Goal: Use online tool/utility: Utilize a website feature to perform a specific function

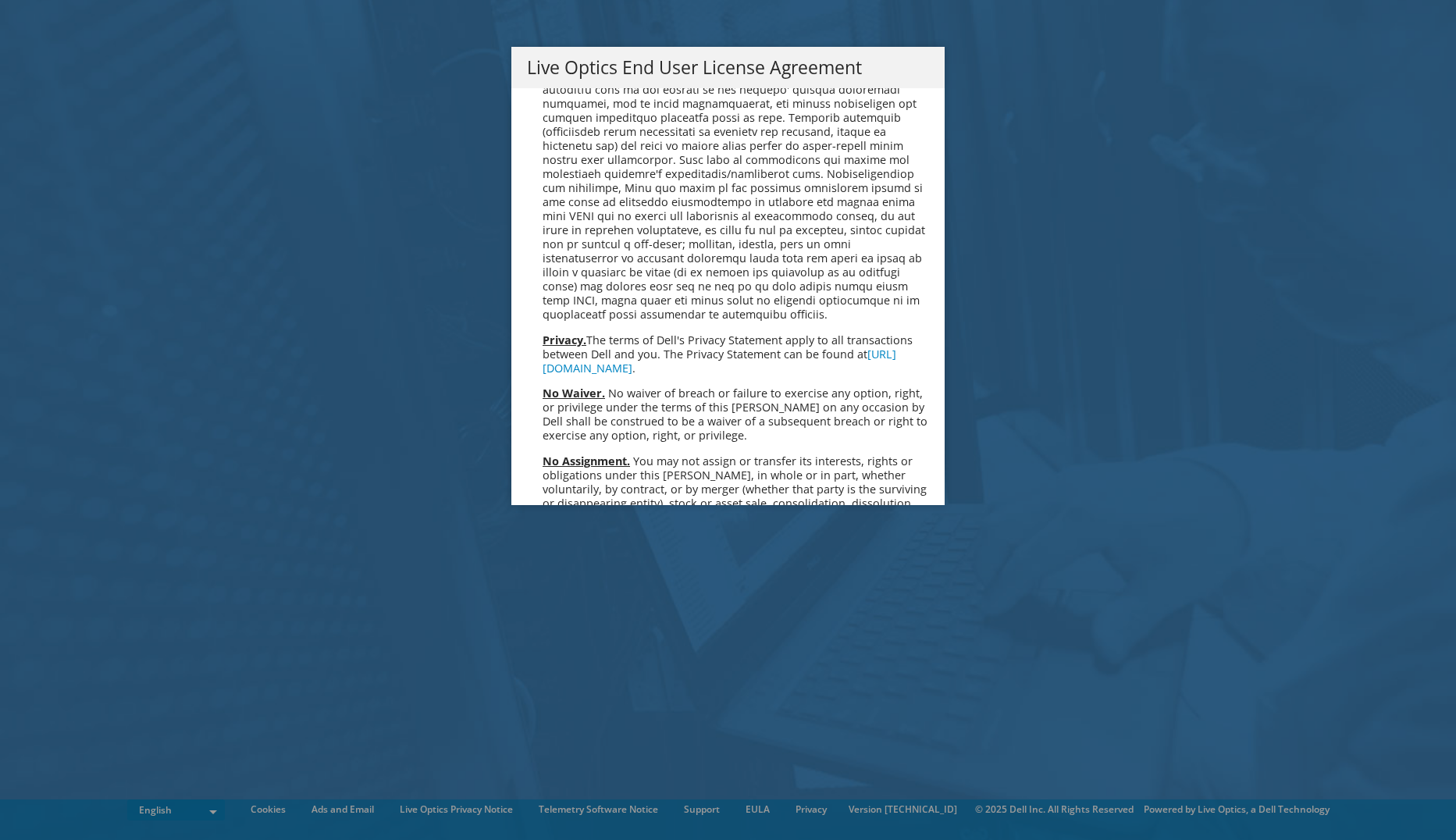
scroll to position [5906, 0]
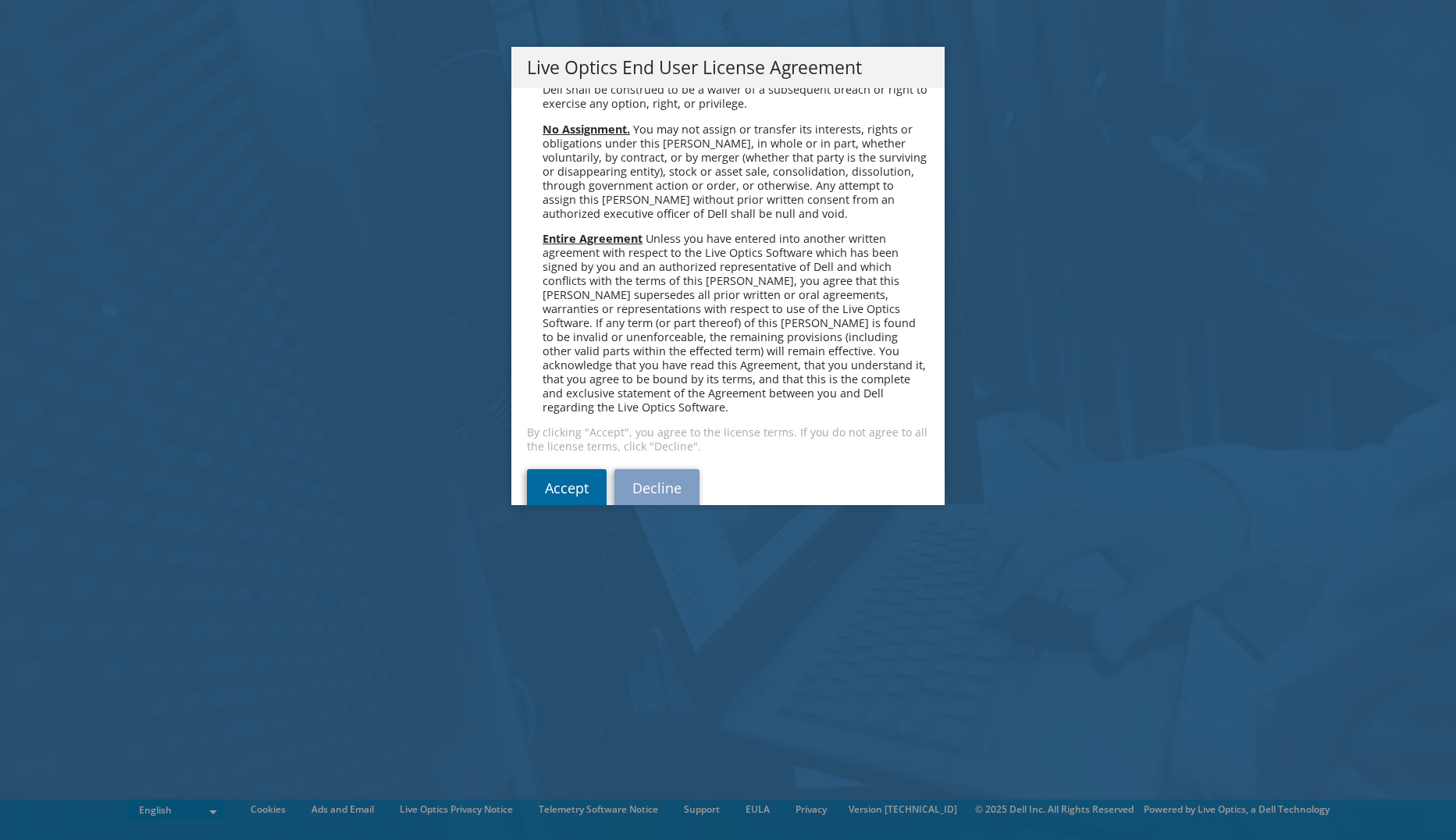
click at [571, 471] on link "Accept" at bounding box center [567, 488] width 79 height 37
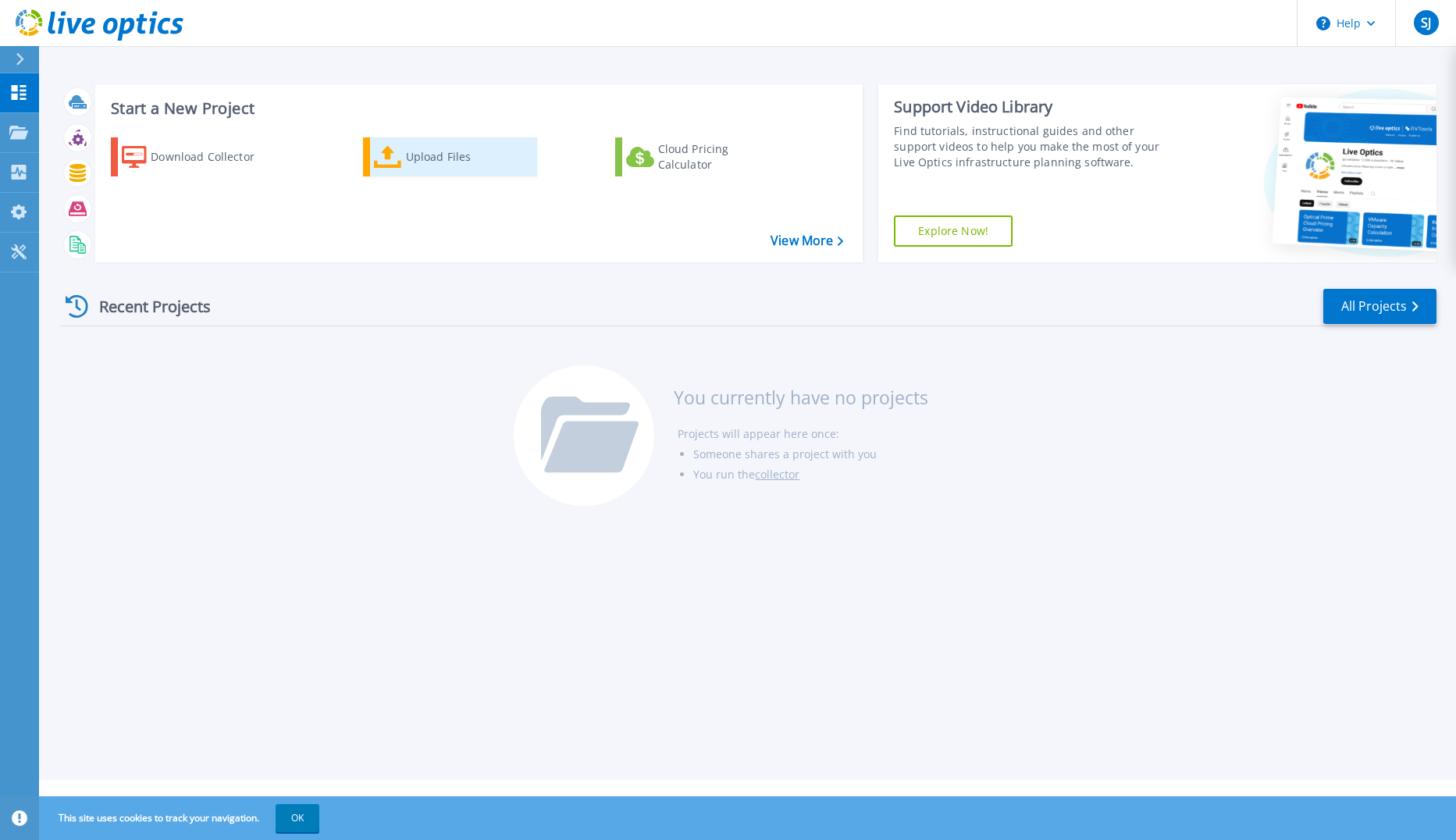
click at [443, 161] on div "Upload Files" at bounding box center [469, 156] width 125 height 31
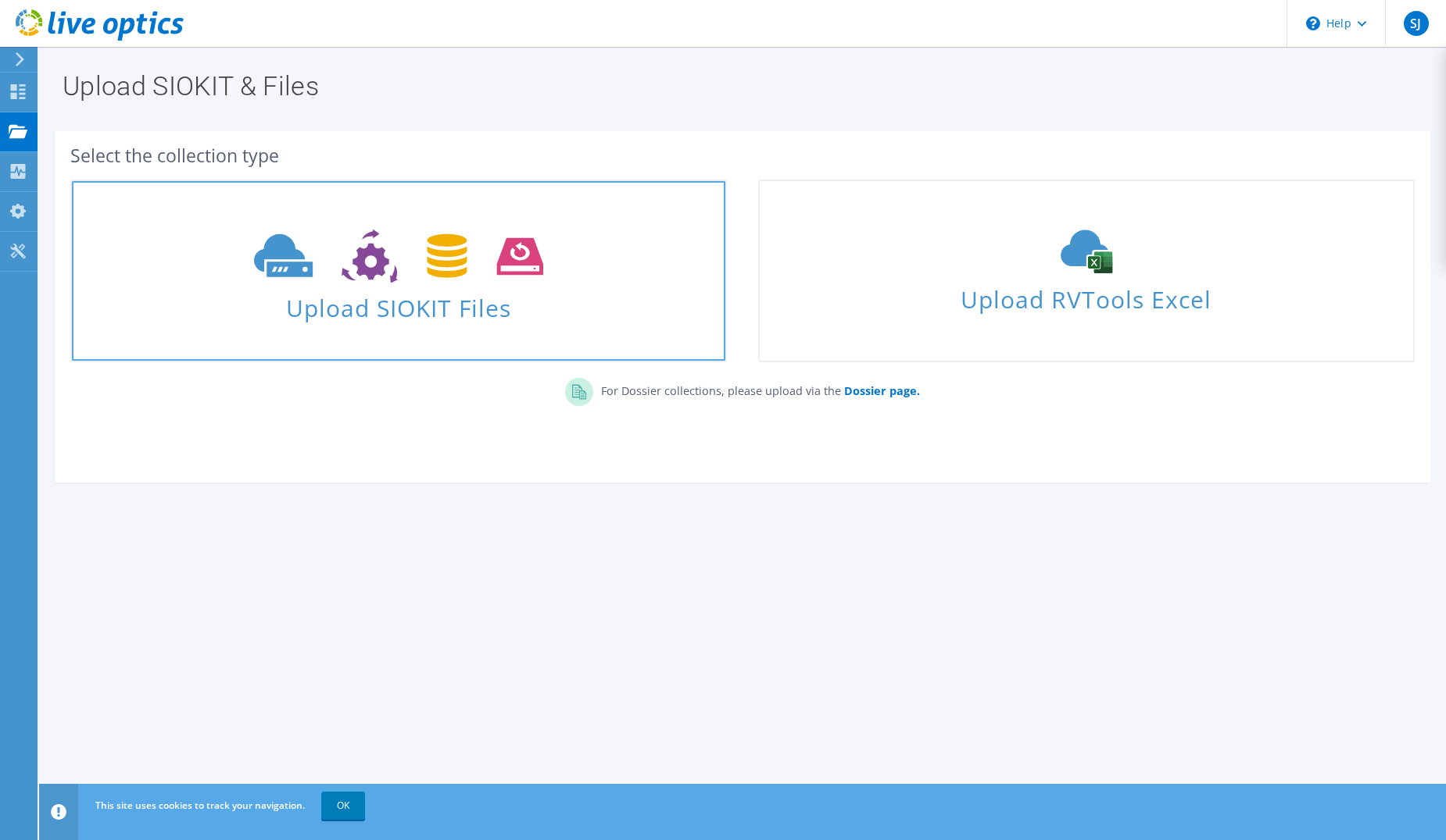
click at [409, 291] on span "Upload SIOKIT Files" at bounding box center [398, 303] width 653 height 33
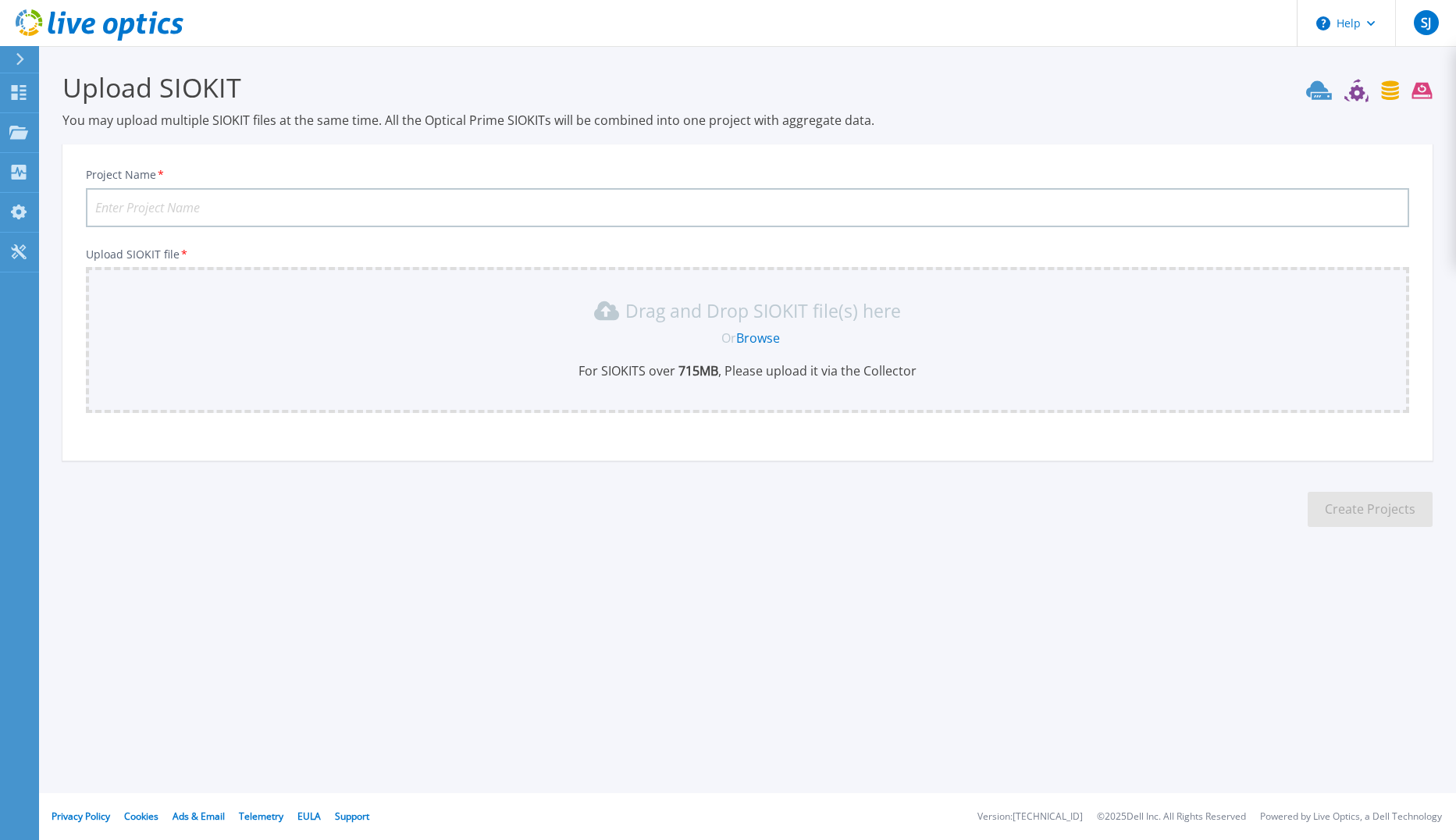
click at [229, 205] on input "Project Name *" at bounding box center [747, 207] width 1324 height 39
type input "NZAS PCN"
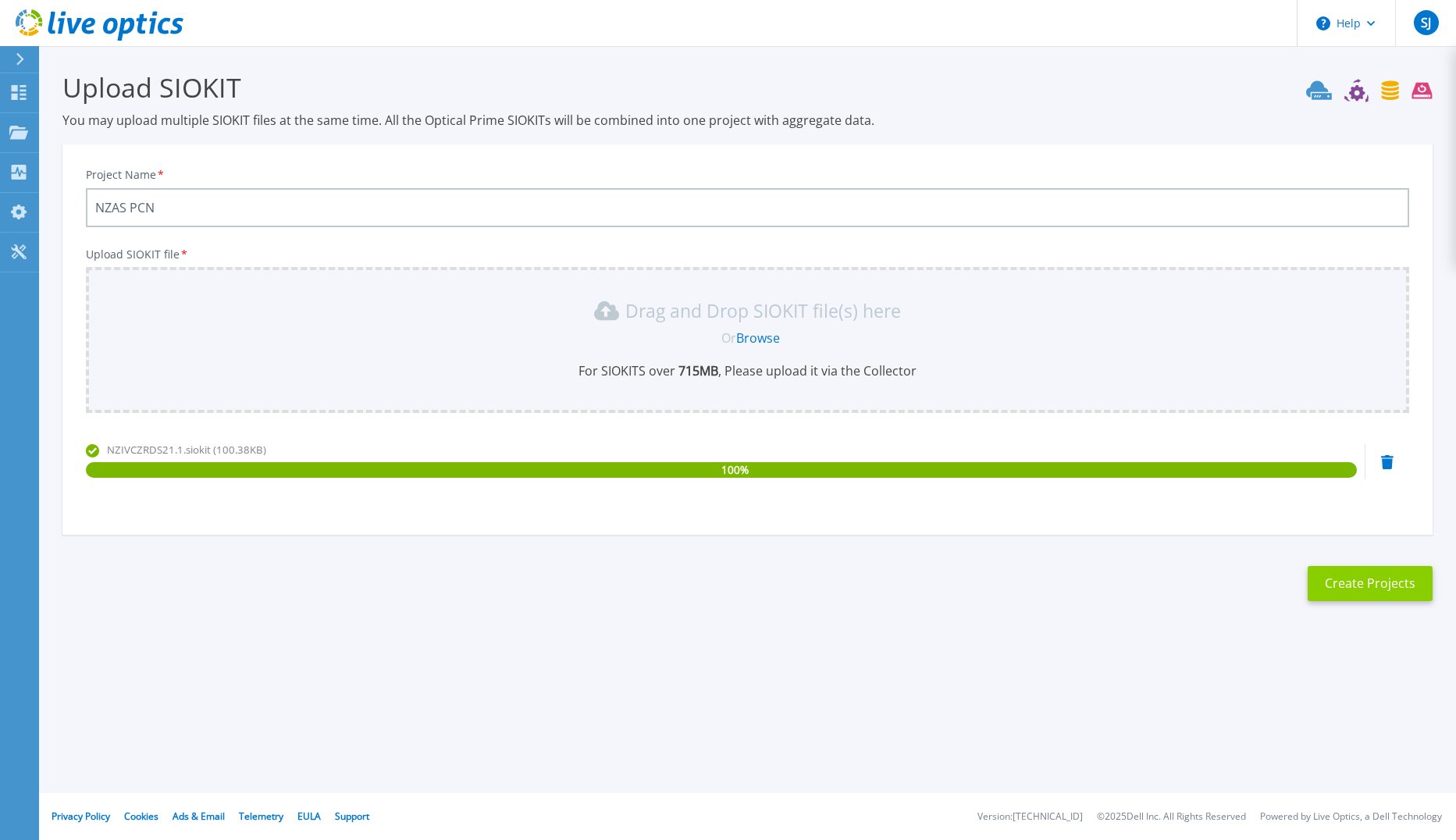
click at [1354, 585] on button "Create Projects" at bounding box center [1370, 584] width 125 height 35
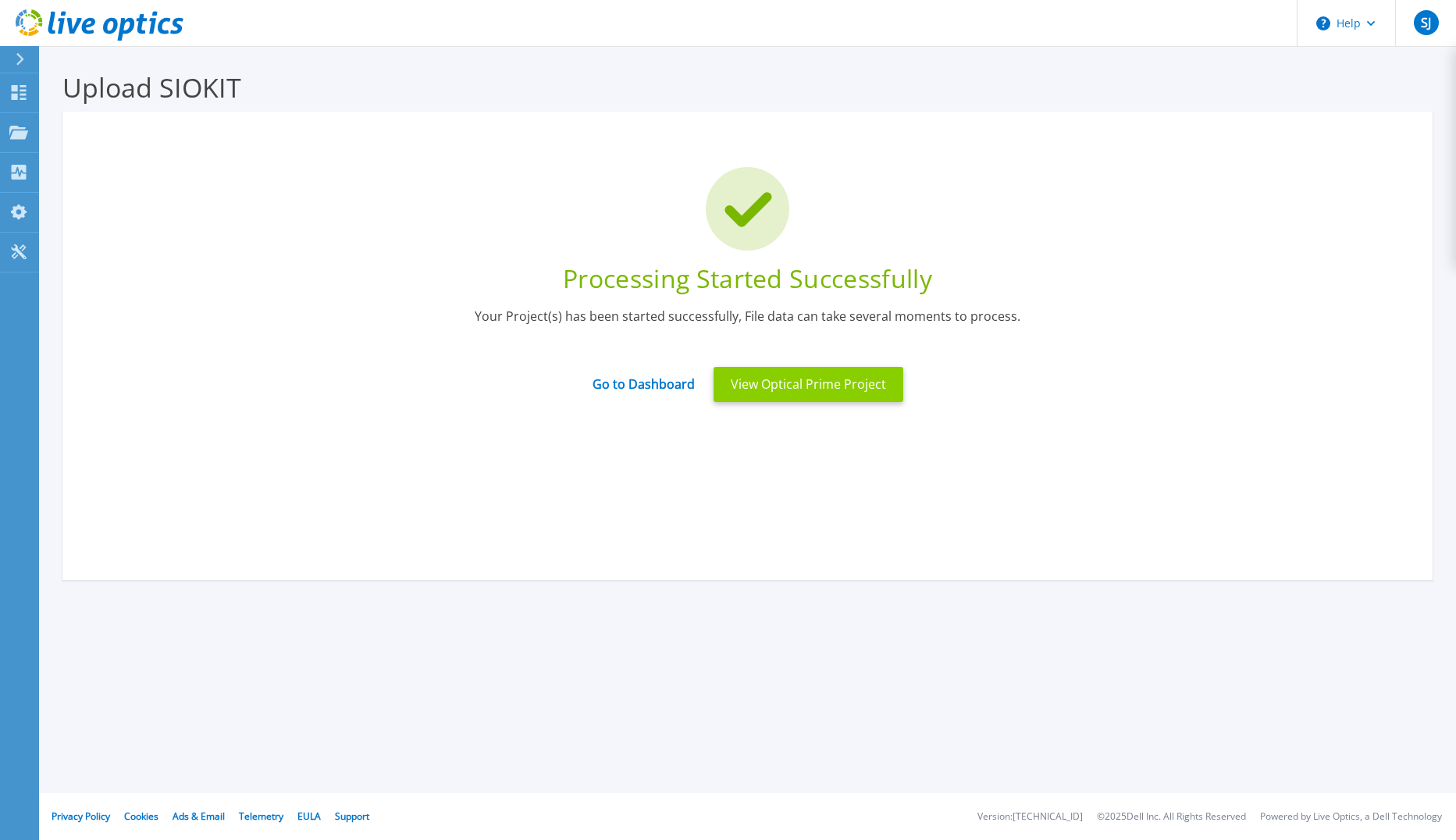
click at [855, 393] on button "View Optical Prime Project" at bounding box center [808, 385] width 190 height 35
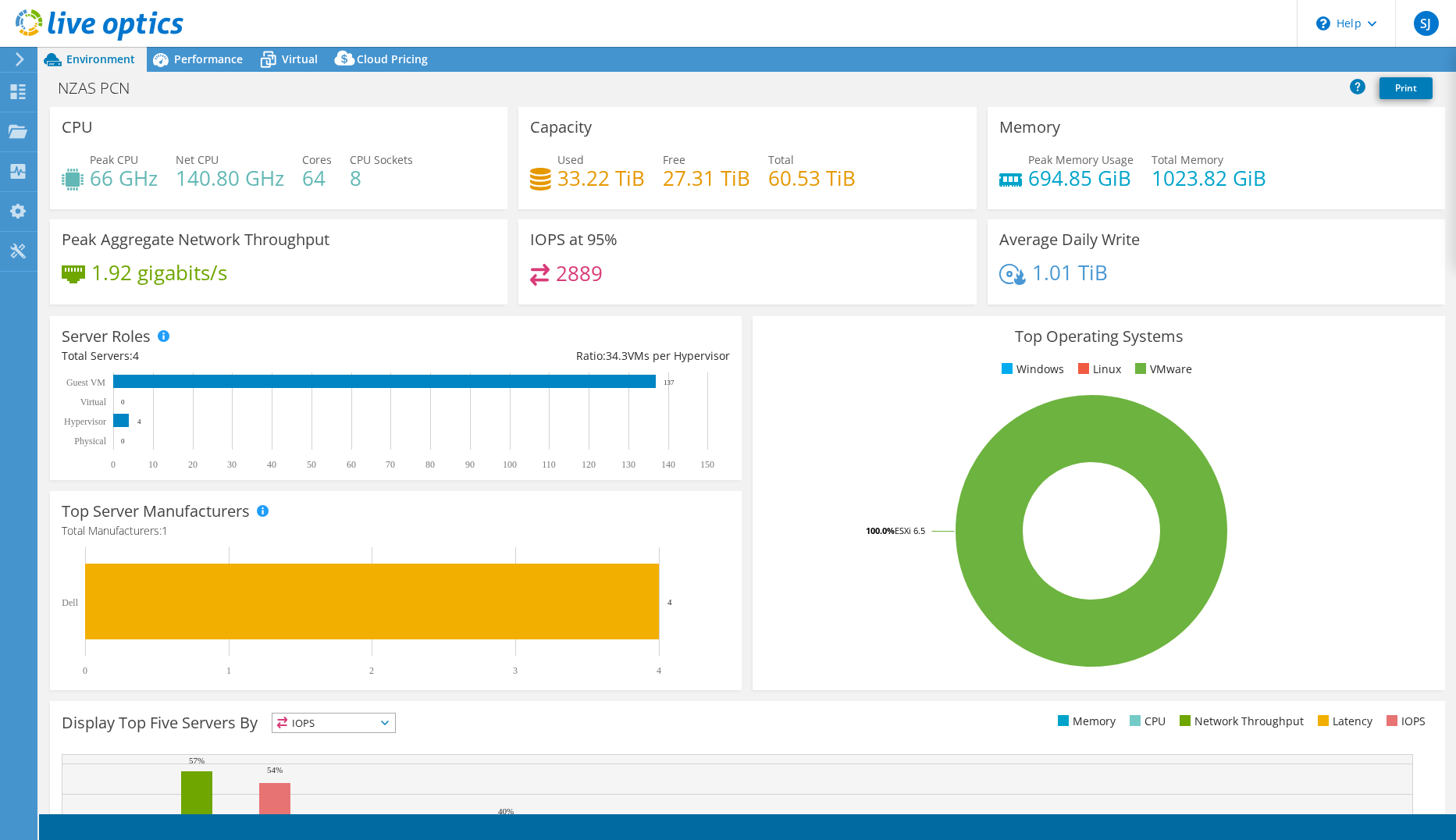
select select "USD"
